Goal: Task Accomplishment & Management: Use online tool/utility

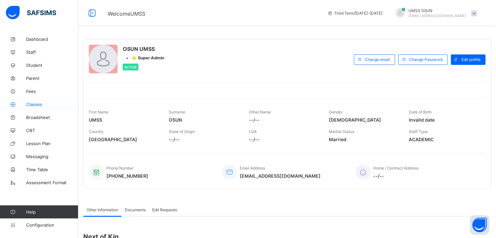
click at [34, 103] on span "Classes" at bounding box center [52, 104] width 52 height 5
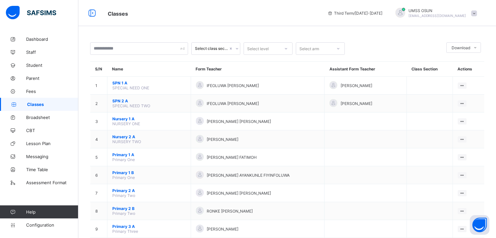
scroll to position [161, 0]
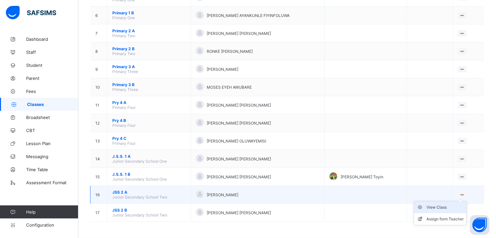
click at [441, 207] on div "View Class" at bounding box center [444, 207] width 37 height 7
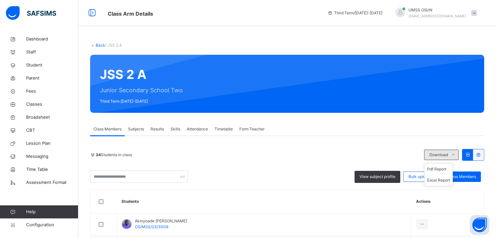
click at [456, 156] on icon at bounding box center [453, 154] width 5 height 5
click at [442, 179] on li "Excel Report" at bounding box center [438, 180] width 28 height 11
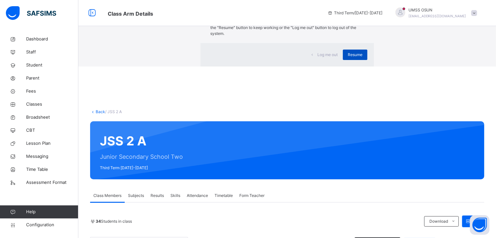
click at [348, 58] on span "Resume" at bounding box center [355, 55] width 15 height 6
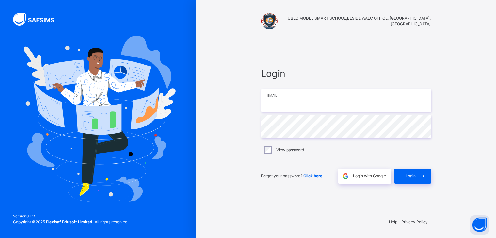
type input "**********"
